Goal: Obtain resource: Download file/media

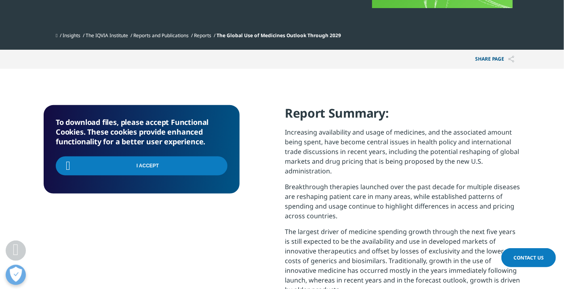
scroll to position [325, 476]
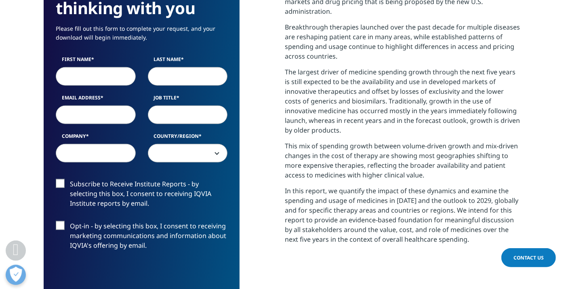
scroll to position [414, 0]
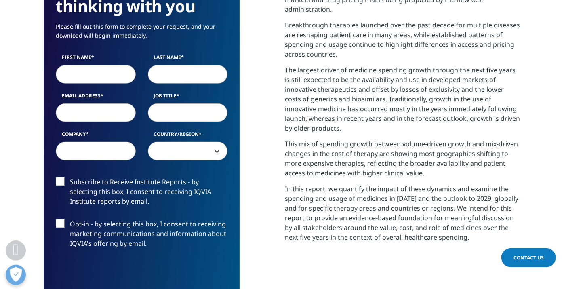
click at [108, 57] on label "First Name" at bounding box center [96, 59] width 80 height 11
click at [108, 65] on input "First Name" at bounding box center [96, 74] width 80 height 19
type input "s"
type input "stephan"
type input "patten"
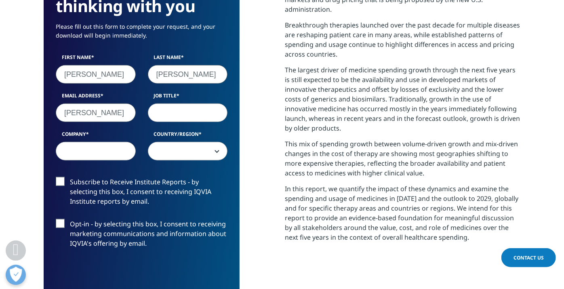
type input "stephan@zenison.ca"
type input "Zenison"
select select "Canada"
click at [176, 117] on input "Job Title" at bounding box center [188, 112] width 80 height 19
type input "PM"
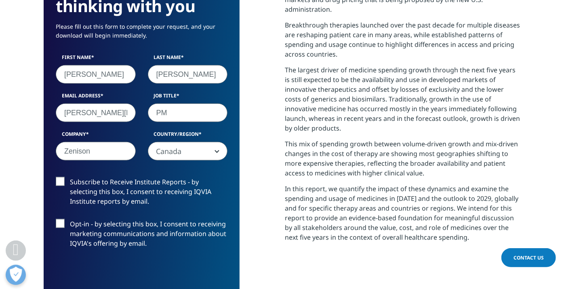
click at [21, 203] on section "We are excited to share our latest thinking with you Please fill out this form …" at bounding box center [282, 166] width 564 height 519
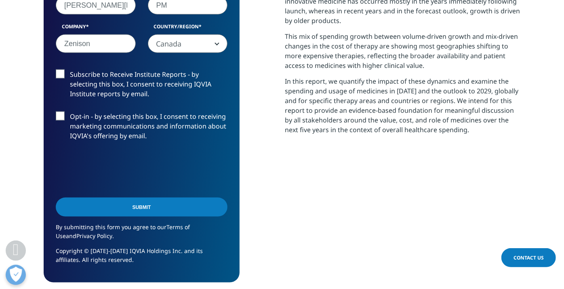
scroll to position [522, 0]
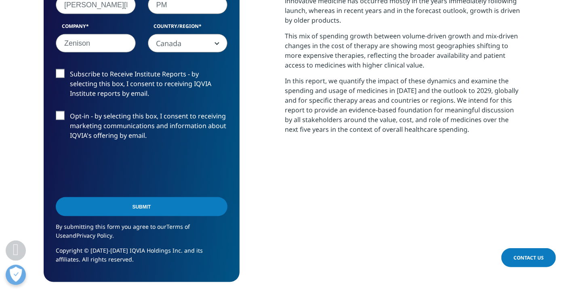
click at [134, 205] on input "Submit" at bounding box center [142, 206] width 172 height 19
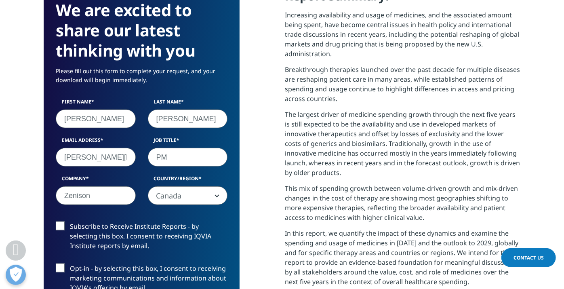
scroll to position [4, 4]
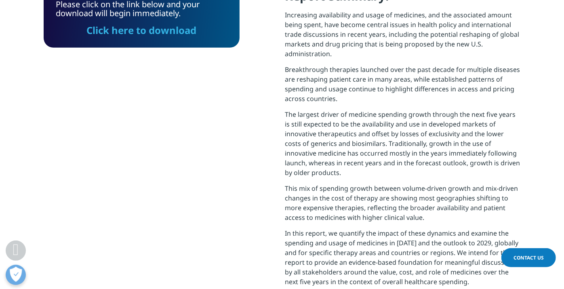
click at [136, 29] on link "Click here to download" at bounding box center [142, 29] width 110 height 13
